Goal: Check status

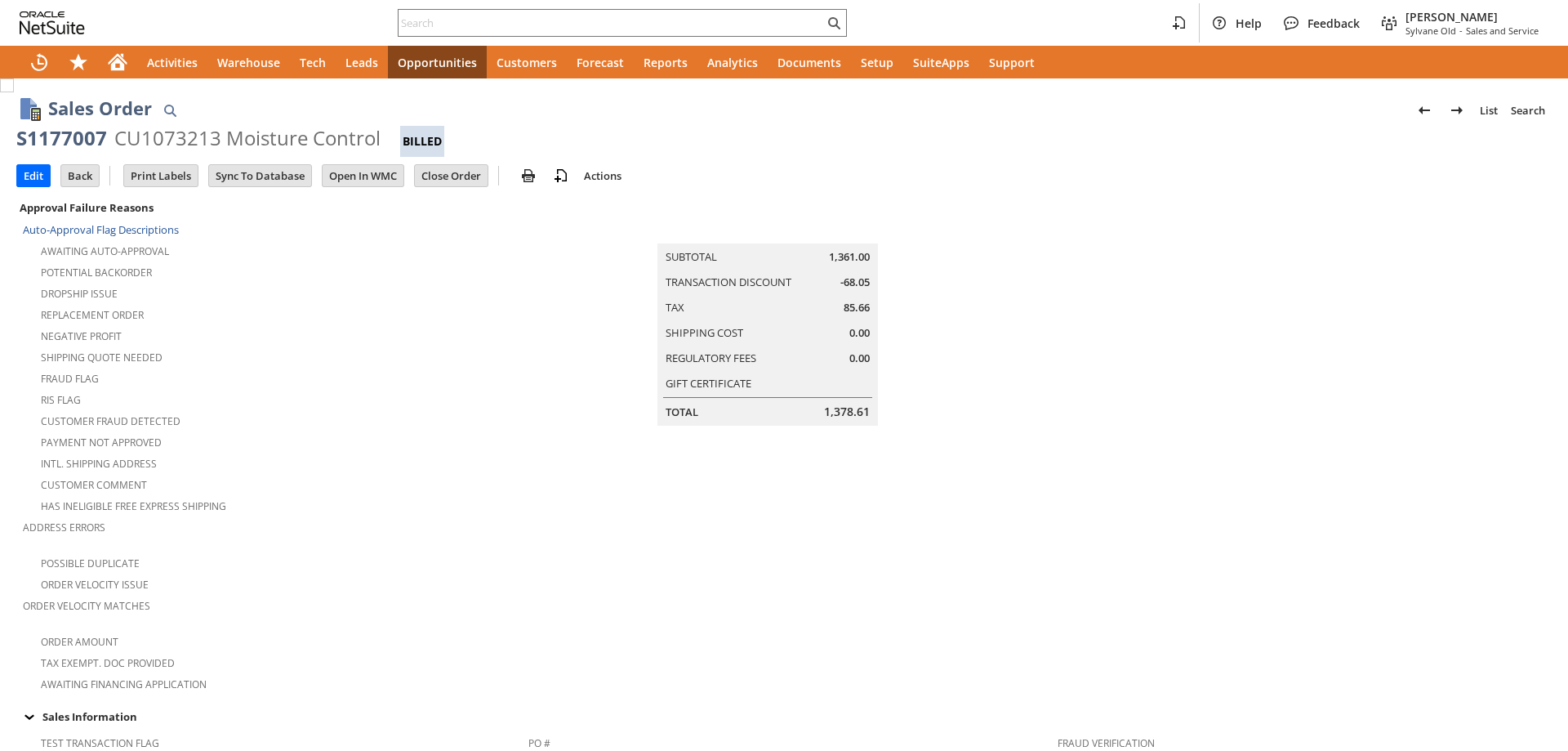
scroll to position [897, 0]
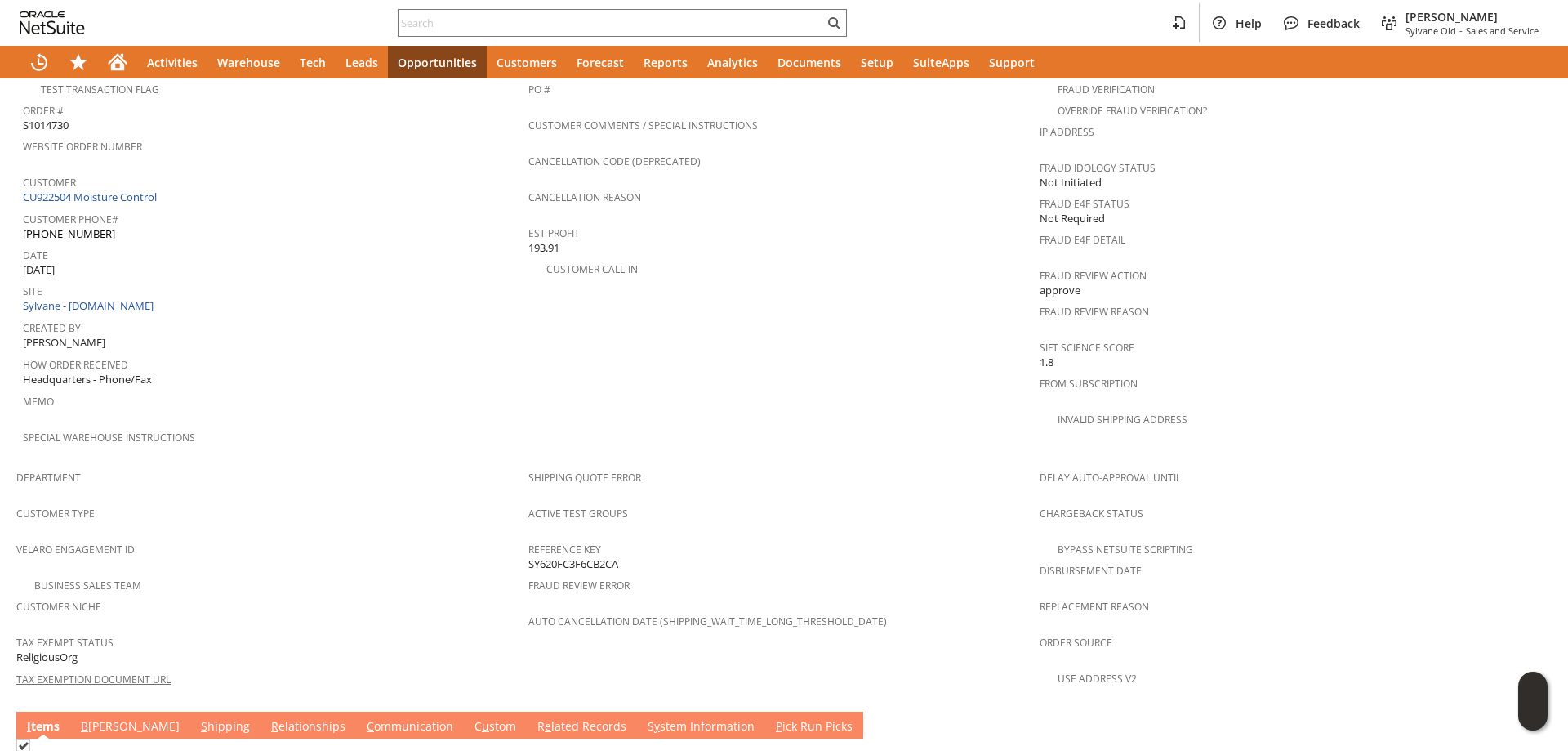
scroll to position [897, 0]
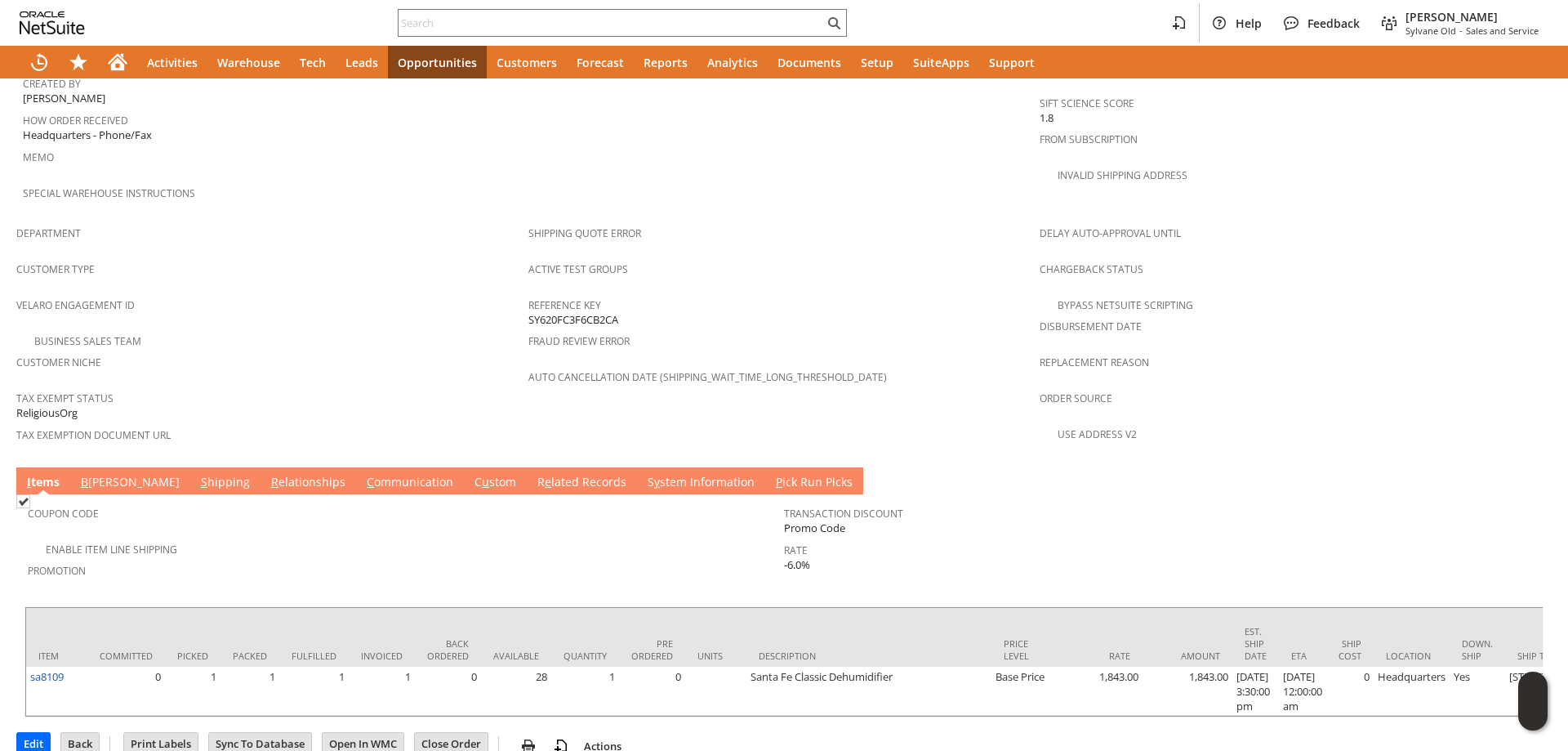
click at [96, 473] on link "B [PERSON_NAME]" at bounding box center [130, 482] width 107 height 18
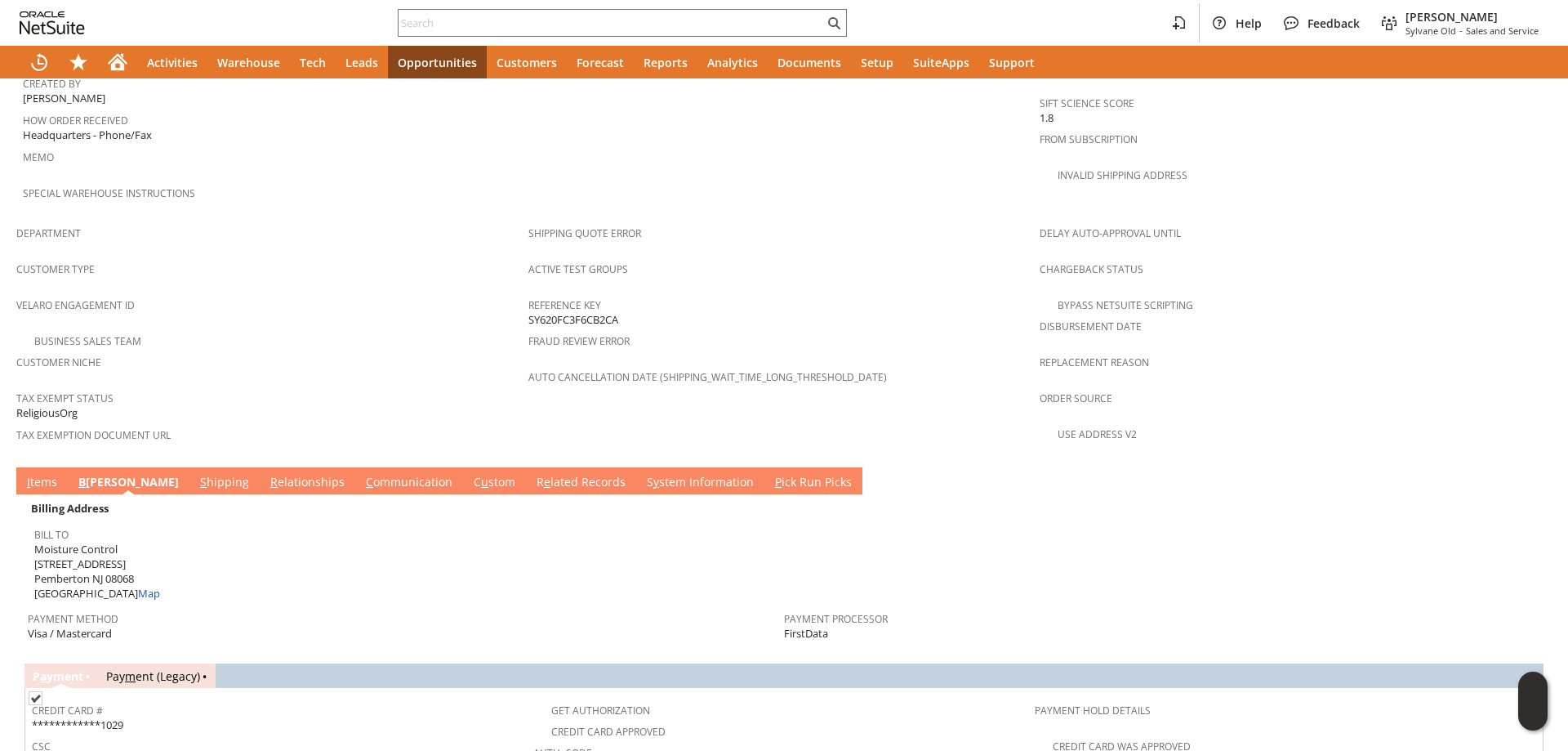
click at [196, 473] on link "S hipping" at bounding box center [224, 482] width 57 height 18
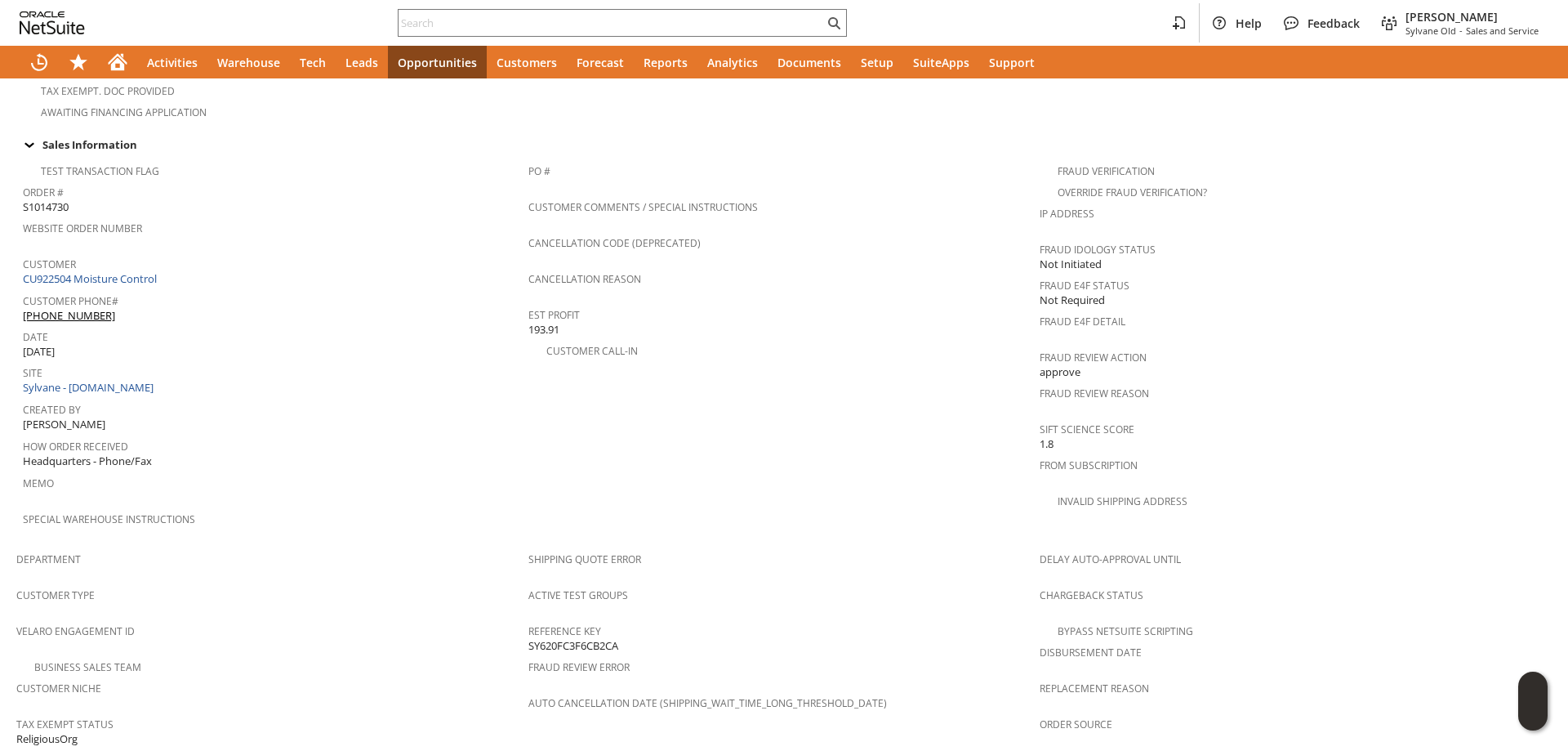
scroll to position [940, 0]
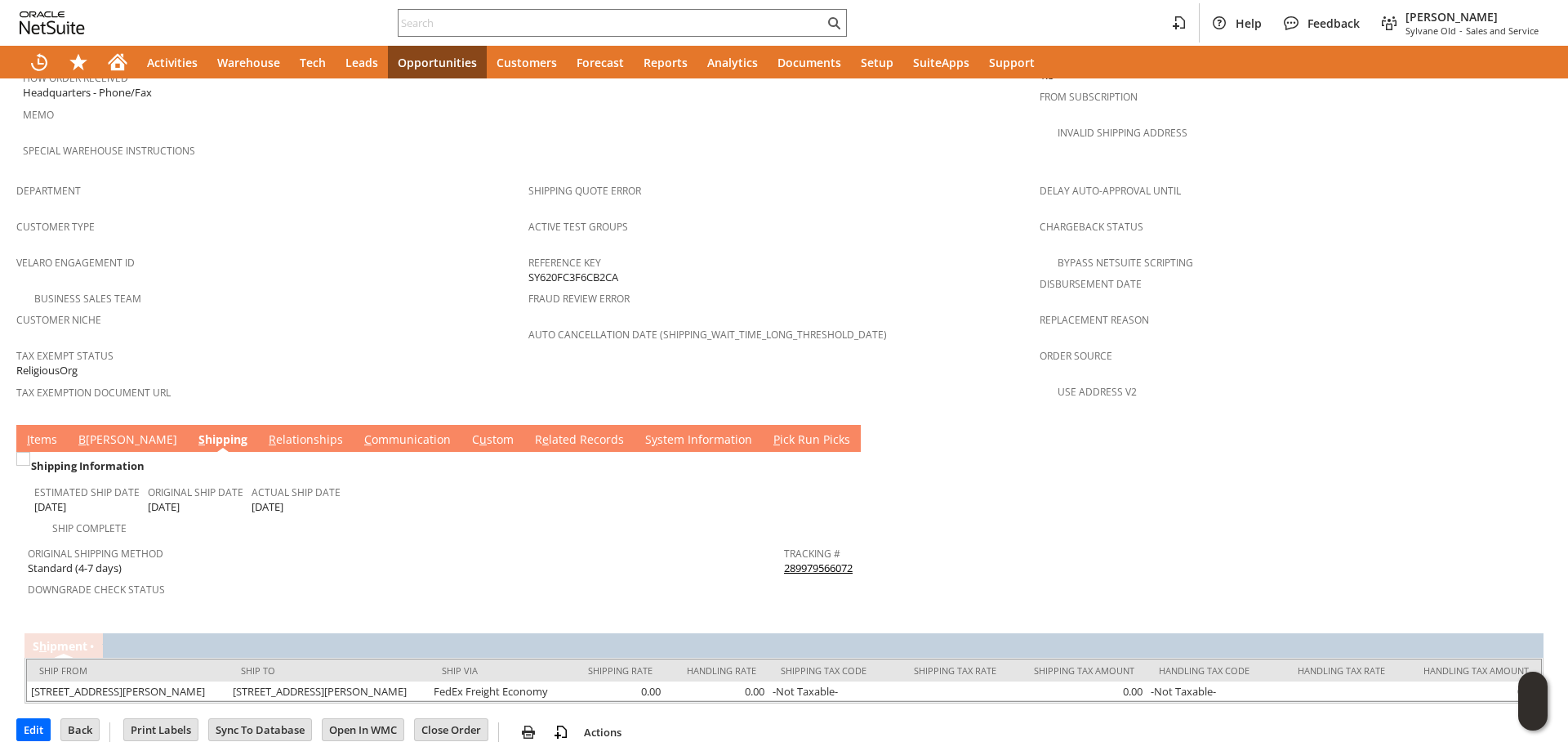
click at [35, 432] on link "I tems" at bounding box center [42, 441] width 39 height 18
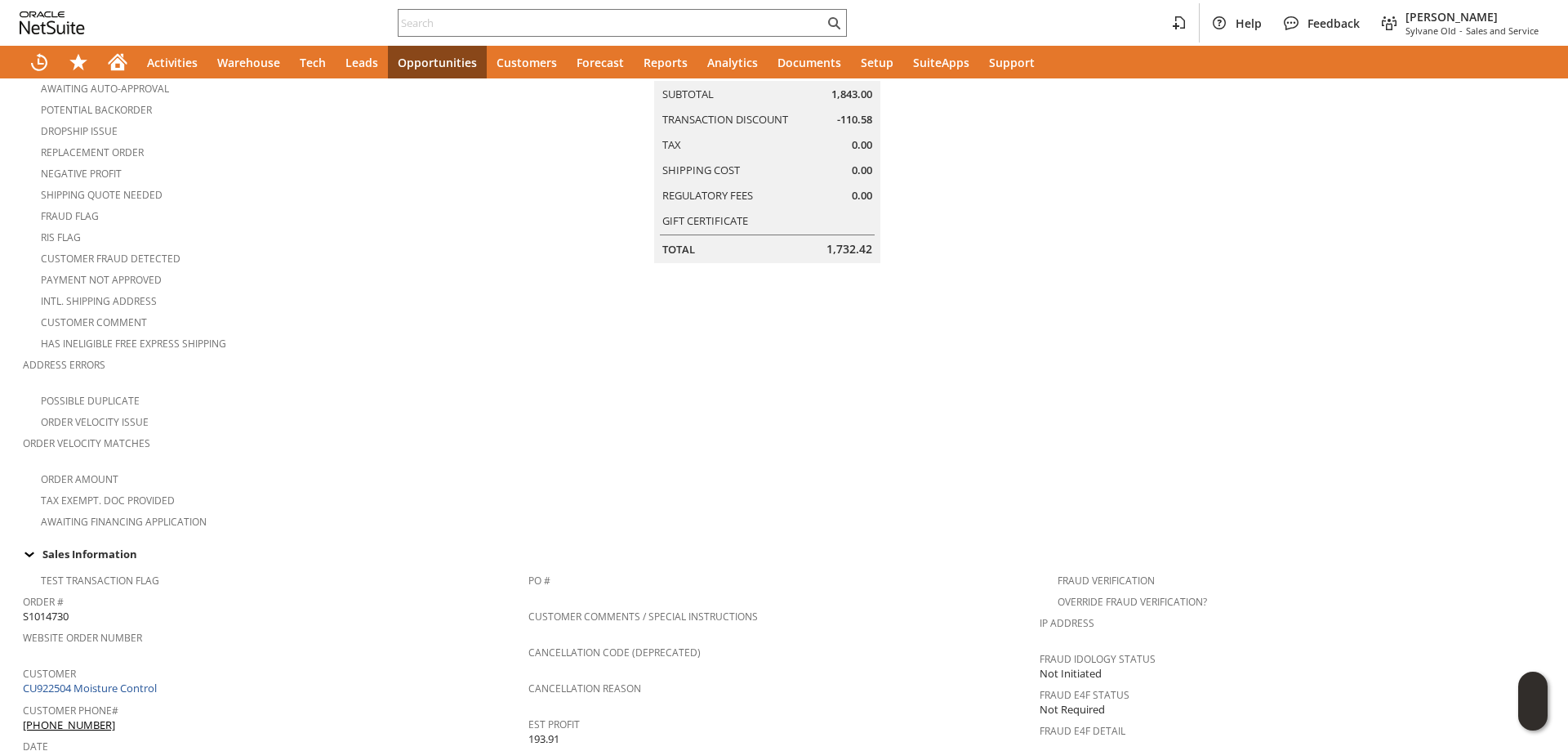
scroll to position [0, 0]
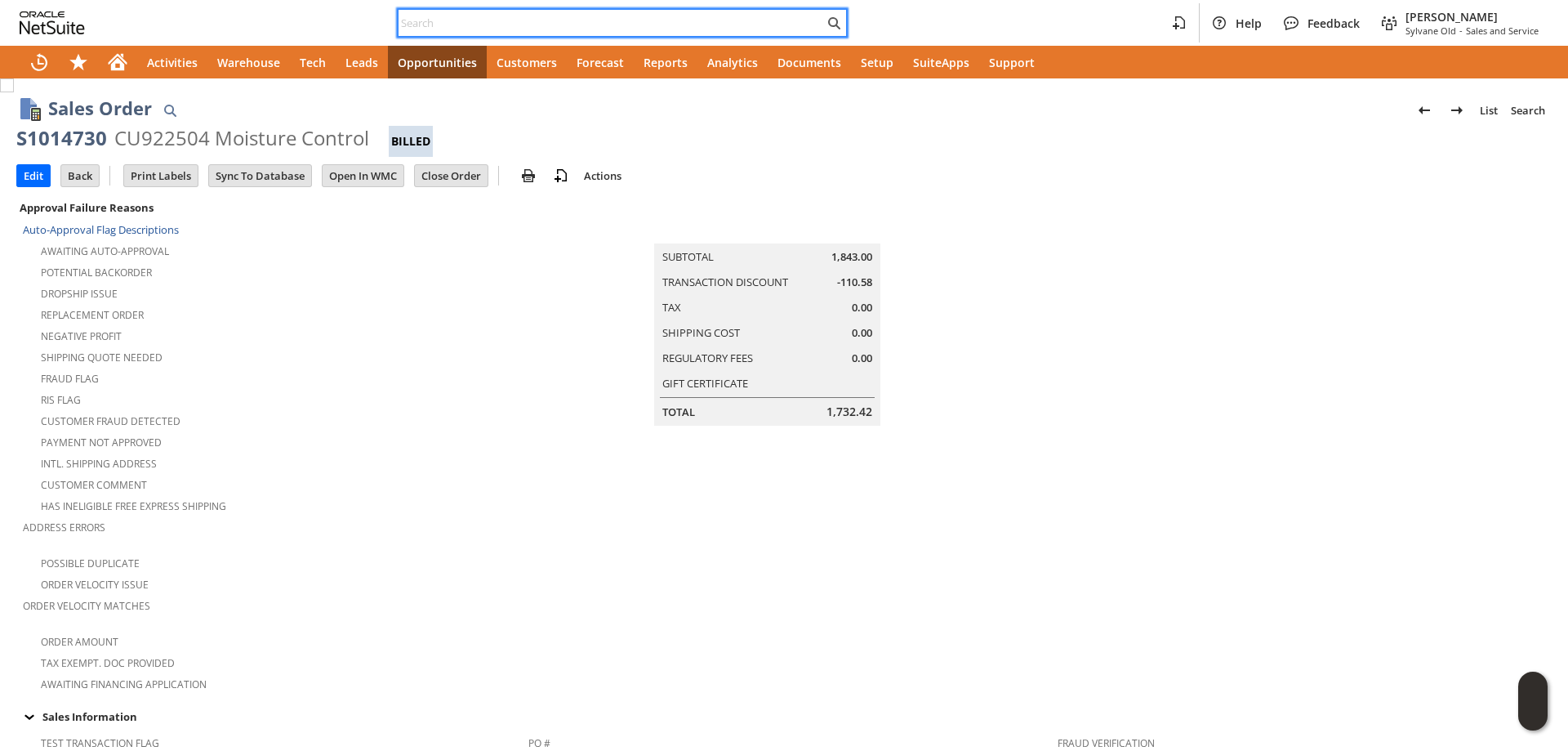
paste input "7812811229"
type input "7812811229"
